Goal: Transaction & Acquisition: Purchase product/service

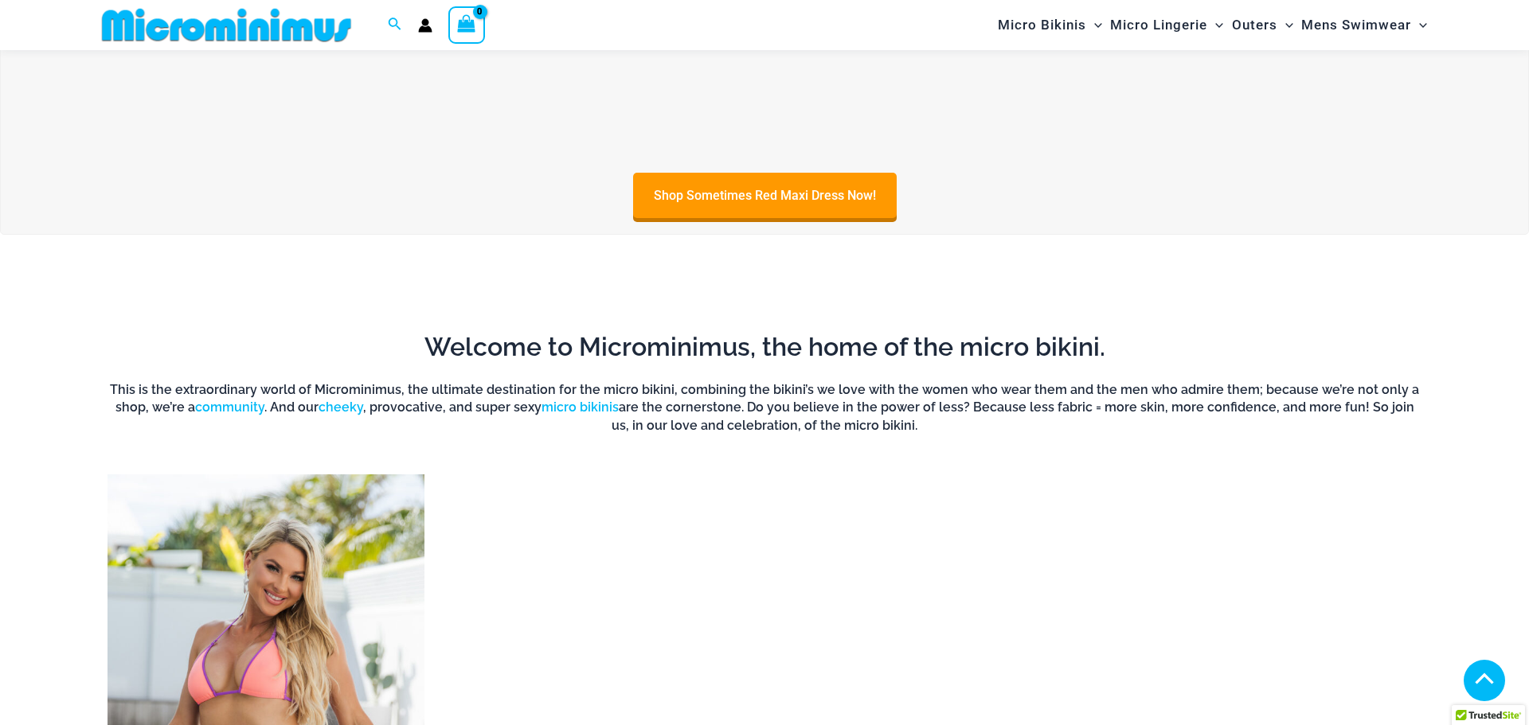
scroll to position [1423, 0]
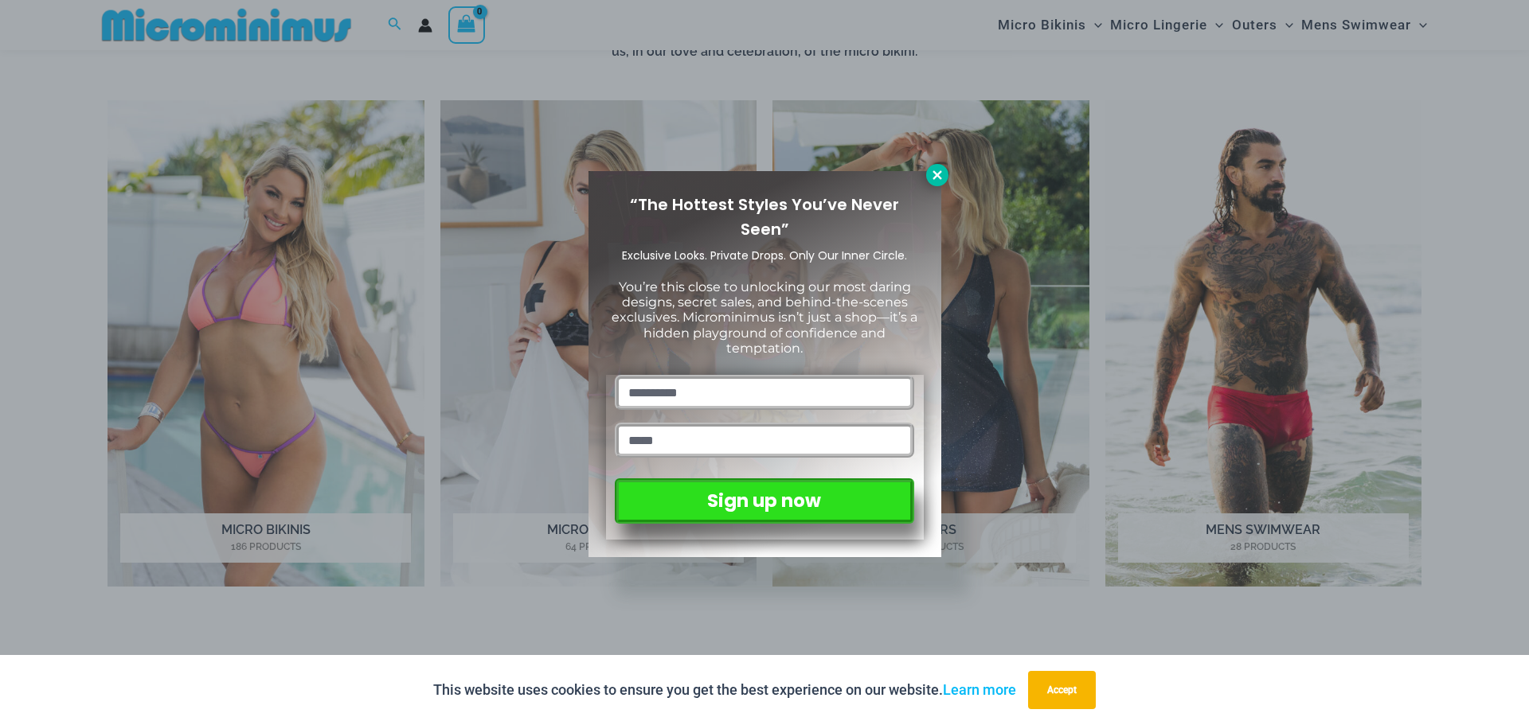
click at [934, 177] on icon at bounding box center [936, 174] width 9 height 9
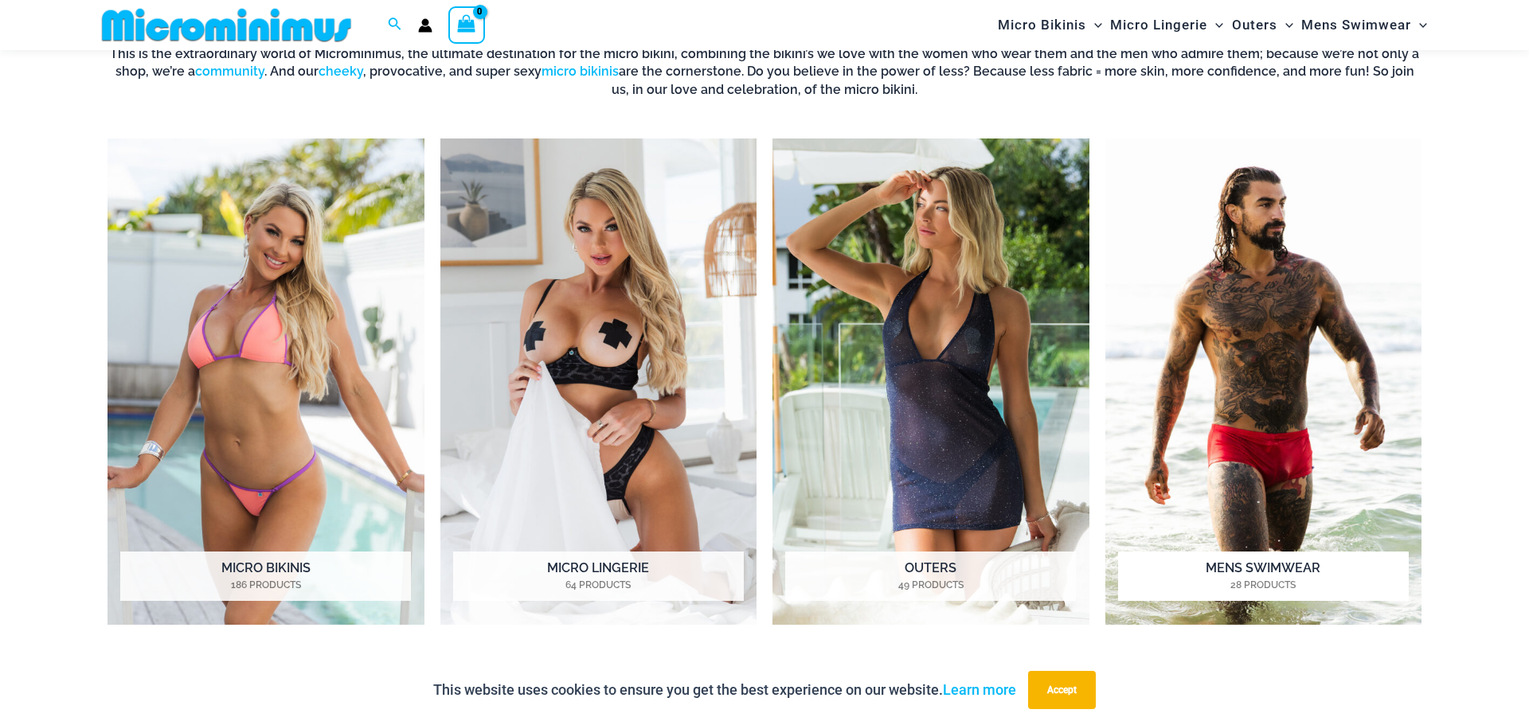
scroll to position [1385, 0]
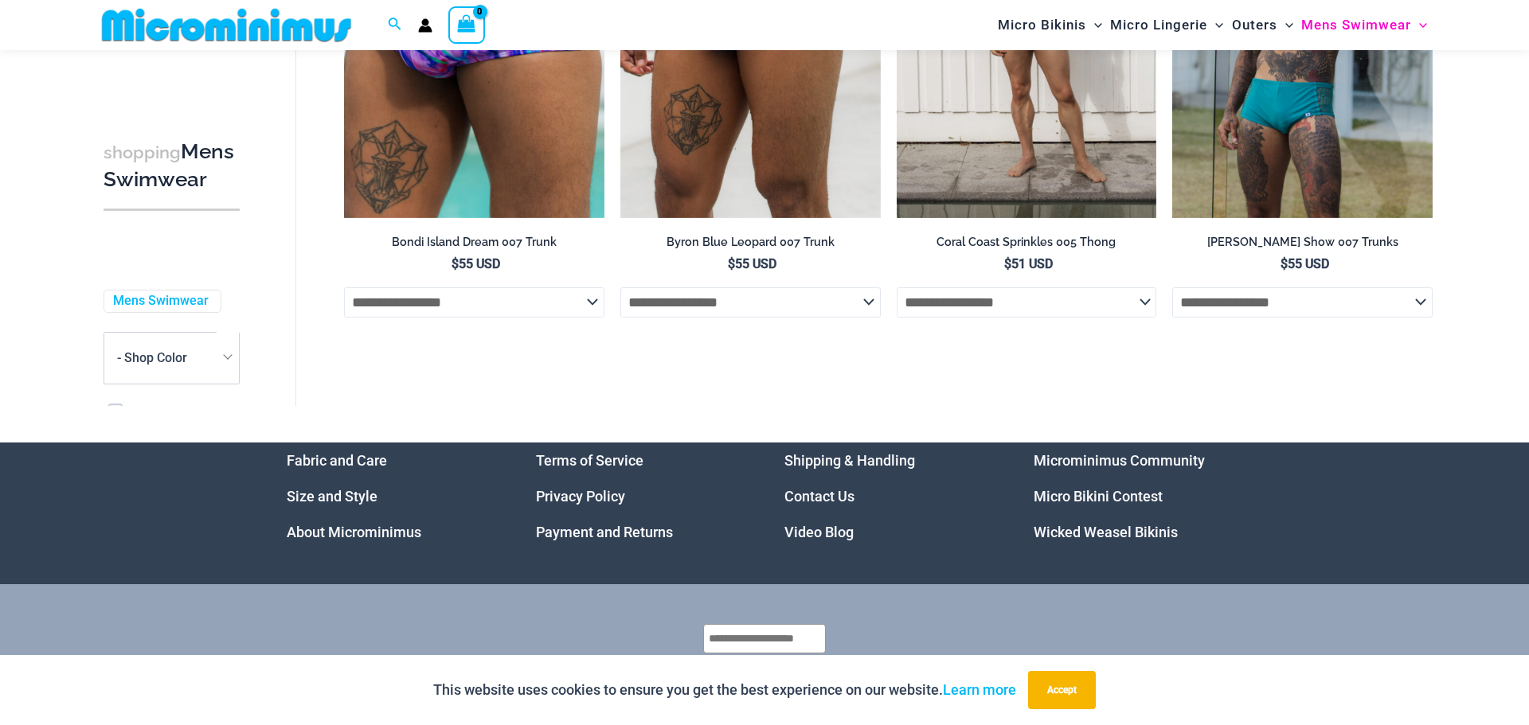
scroll to position [3746, 0]
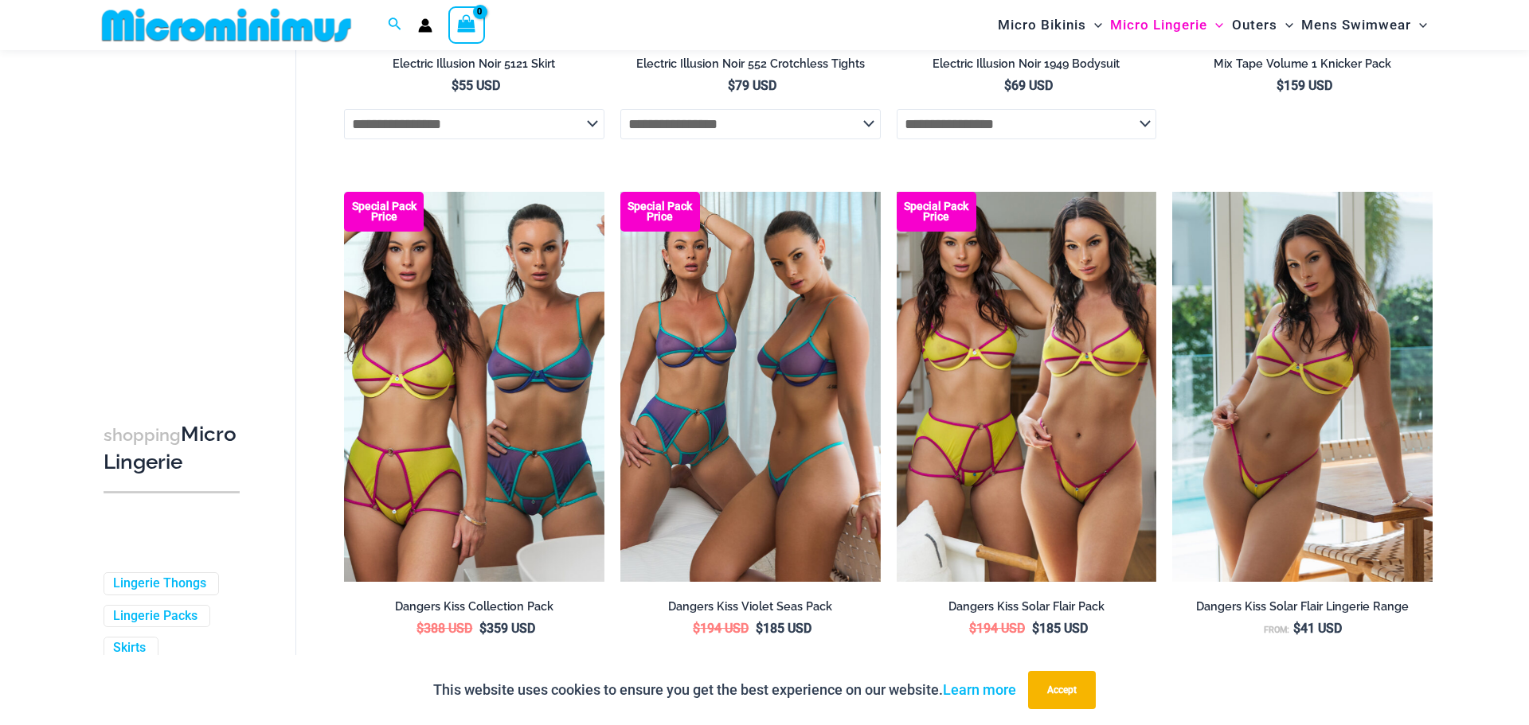
scroll to position [4056, 0]
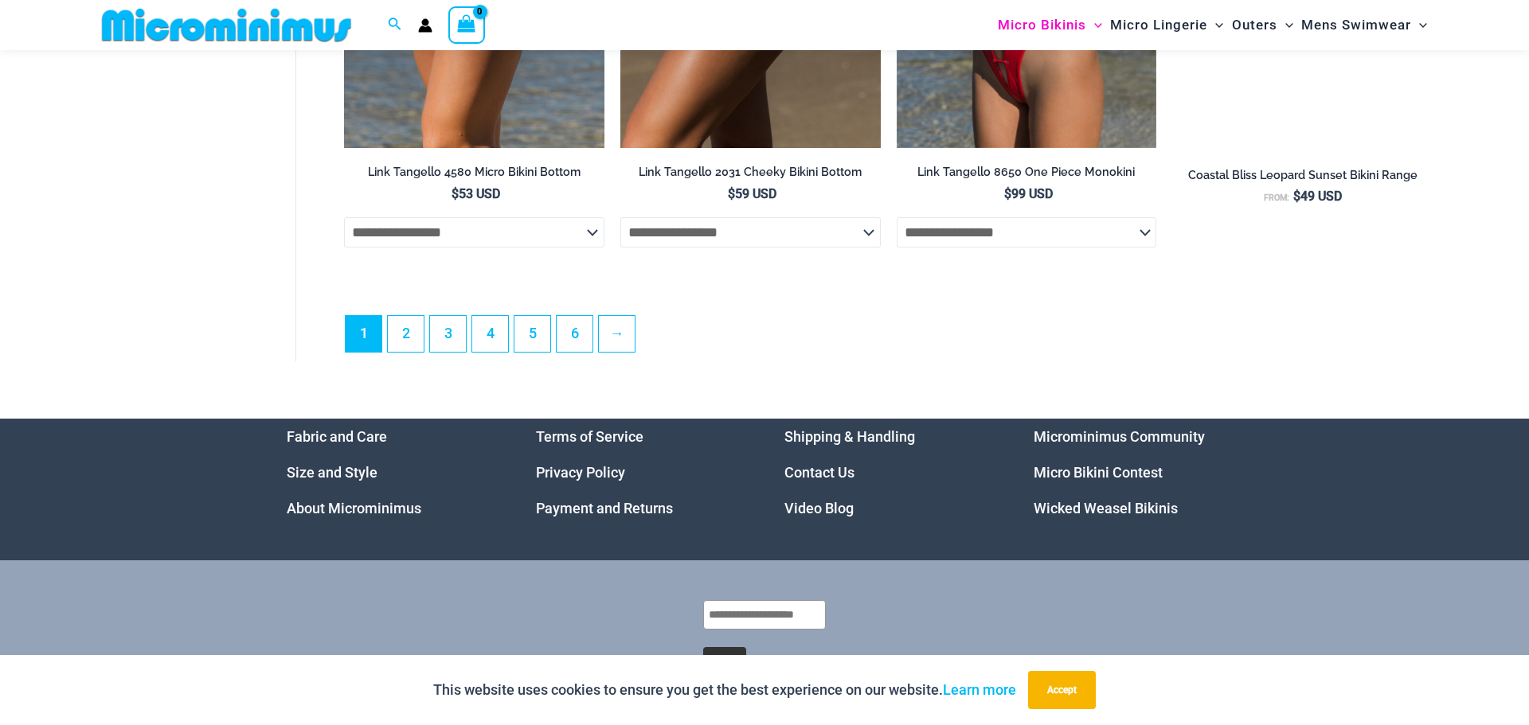
scroll to position [4566, 0]
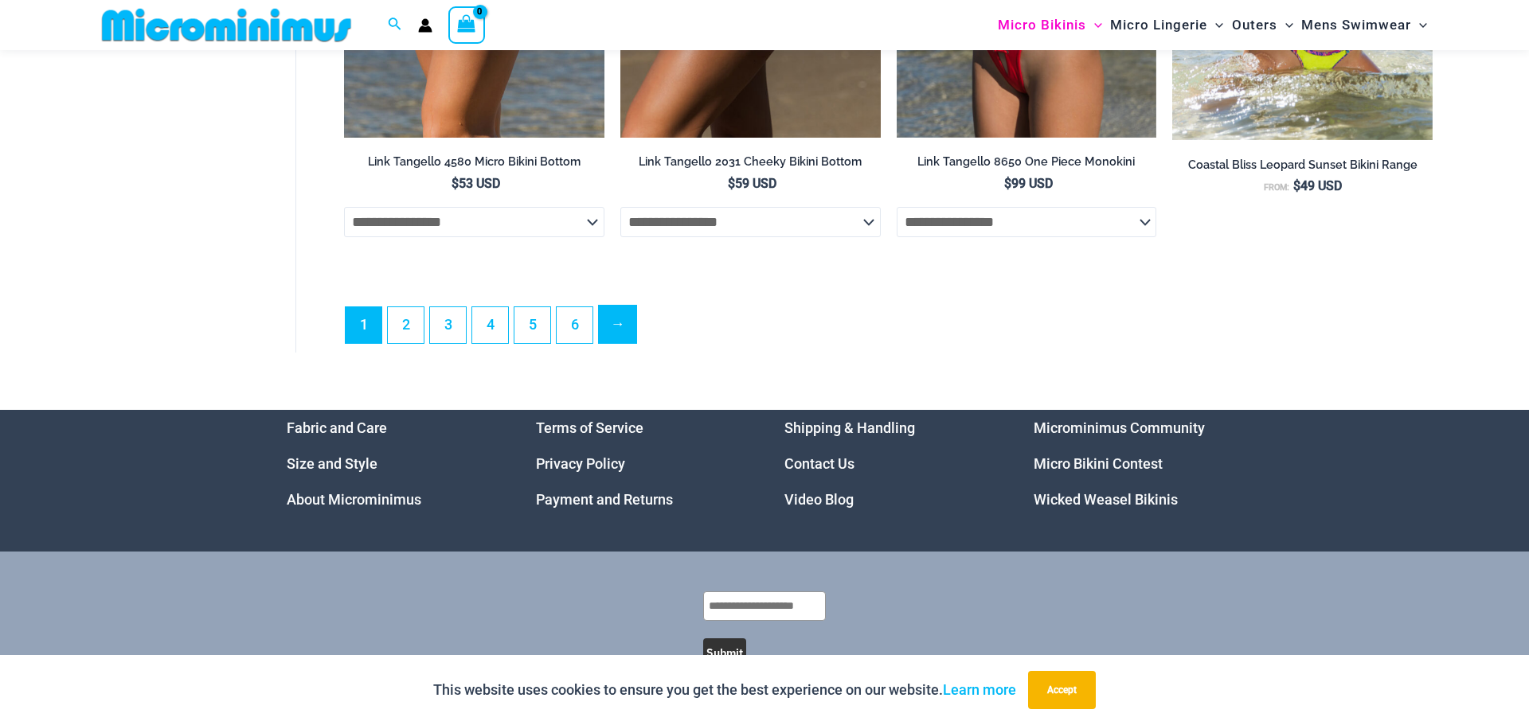
click at [611, 343] on link "→" at bounding box center [617, 324] width 37 height 37
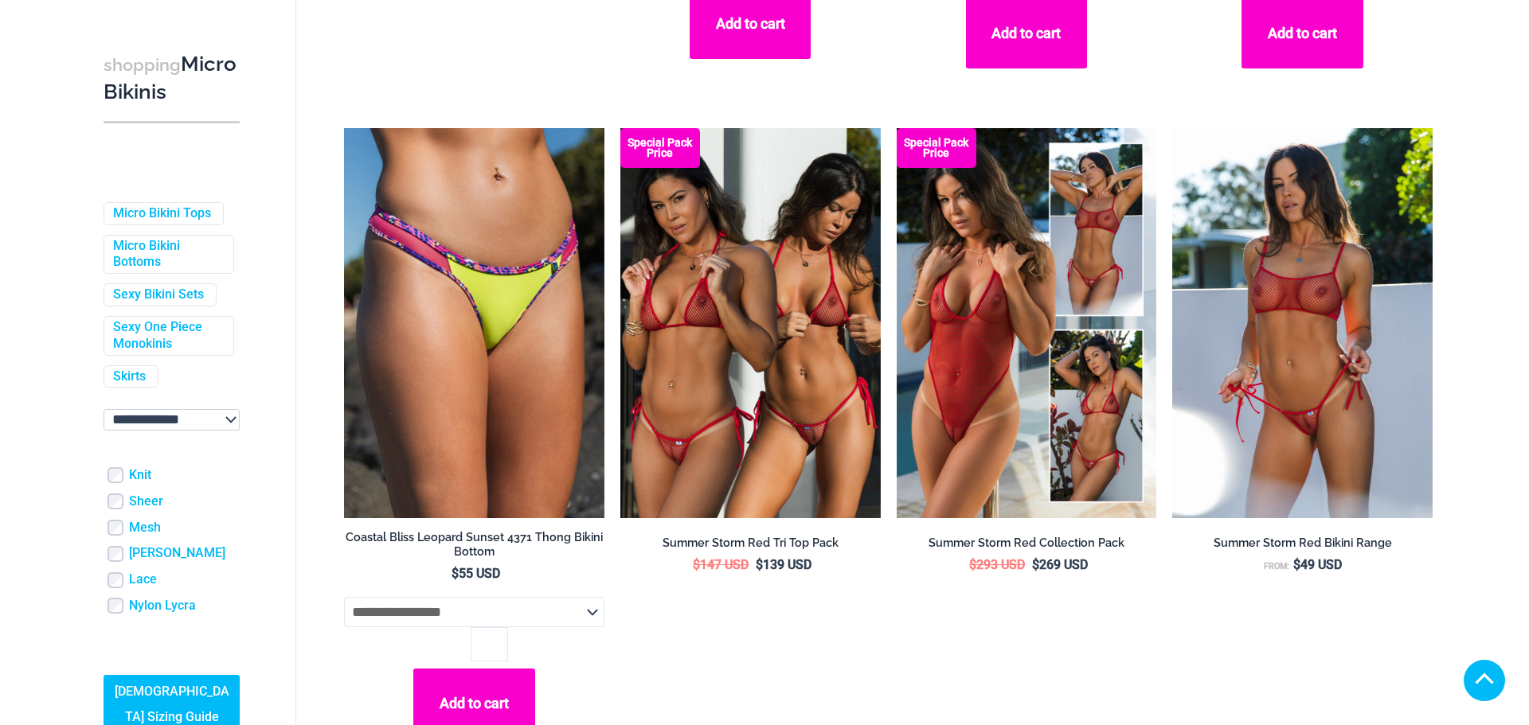
scroll to position [624, 0]
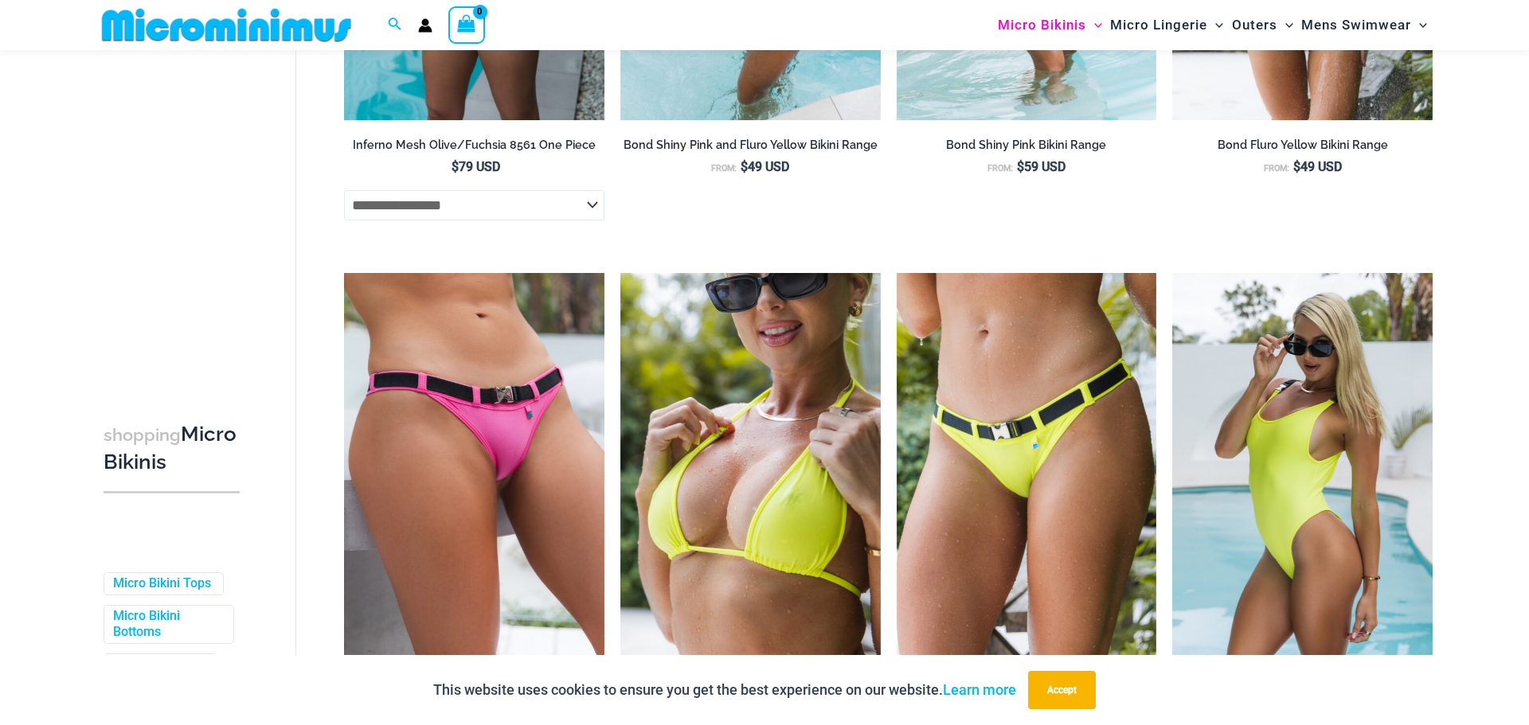
scroll to position [2661, 0]
